Goal: Task Accomplishment & Management: Use online tool/utility

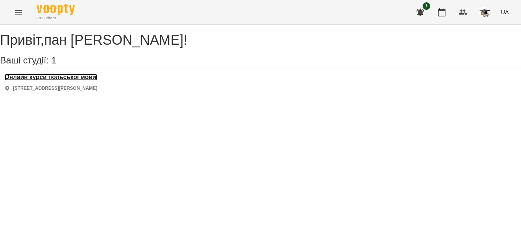
click at [76, 80] on h3 "Онлайн курси польської мови" at bounding box center [51, 77] width 93 height 7
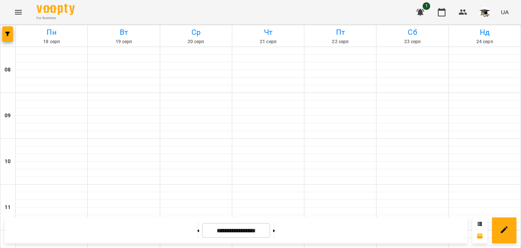
scroll to position [420, 0]
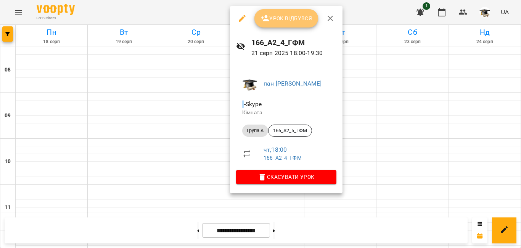
click at [275, 14] on span "Урок відбувся" at bounding box center [287, 18] width 52 height 9
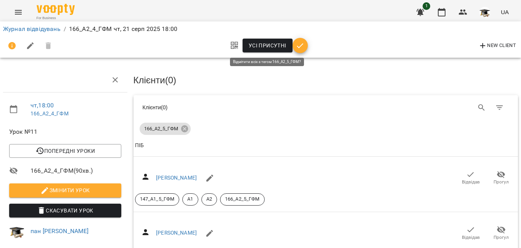
click at [261, 45] on span "Усі присутні" at bounding box center [268, 45] width 38 height 9
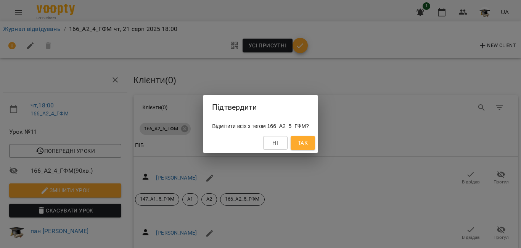
click at [308, 142] on span "Так" at bounding box center [303, 142] width 10 height 9
